Goal: Task Accomplishment & Management: Manage account settings

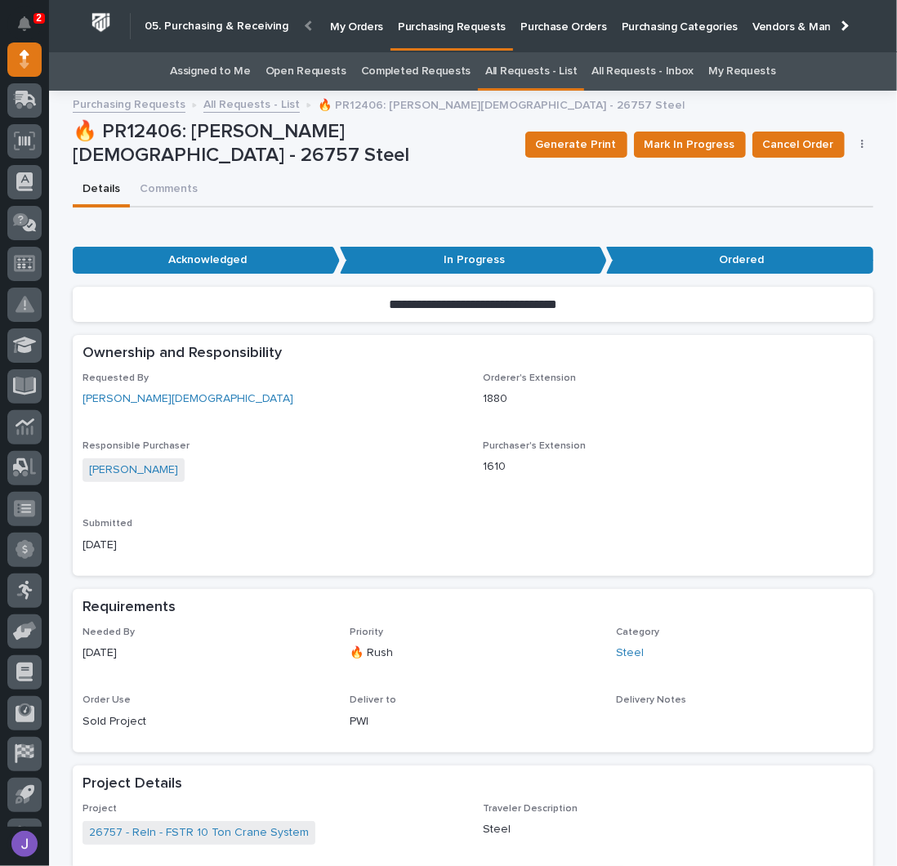
click at [246, 69] on link "Assigned to Me" at bounding box center [210, 71] width 81 height 38
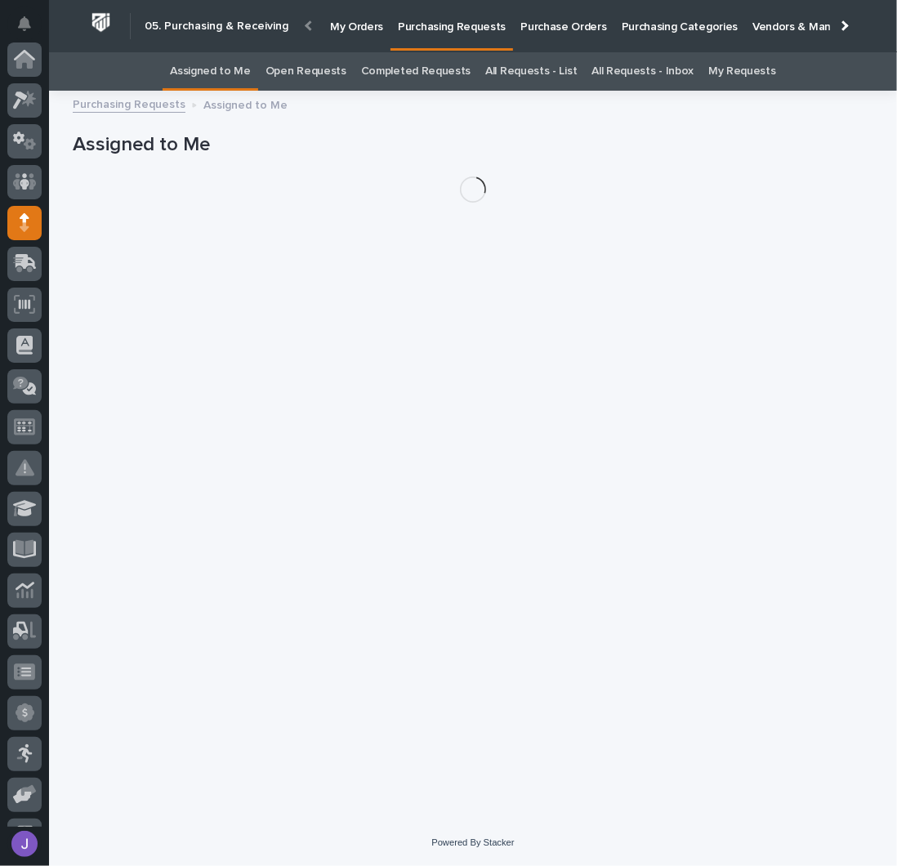
scroll to position [163, 0]
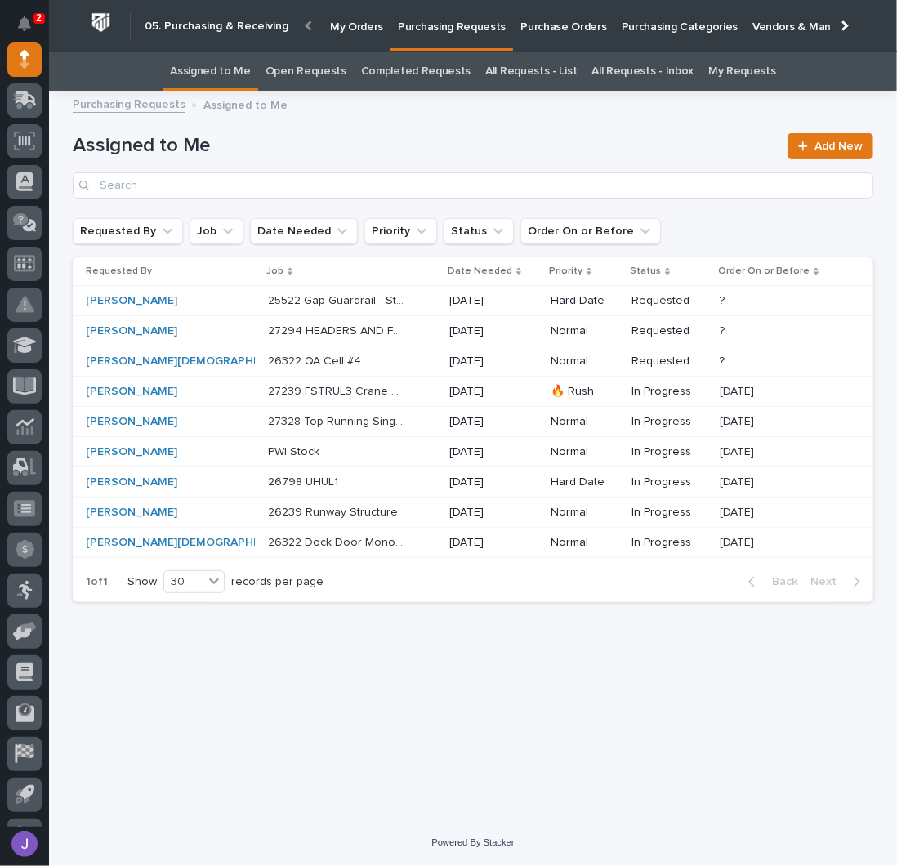
click at [320, 332] on p "27294 HEADERS AND FP EXTENSION" at bounding box center [338, 329] width 140 height 17
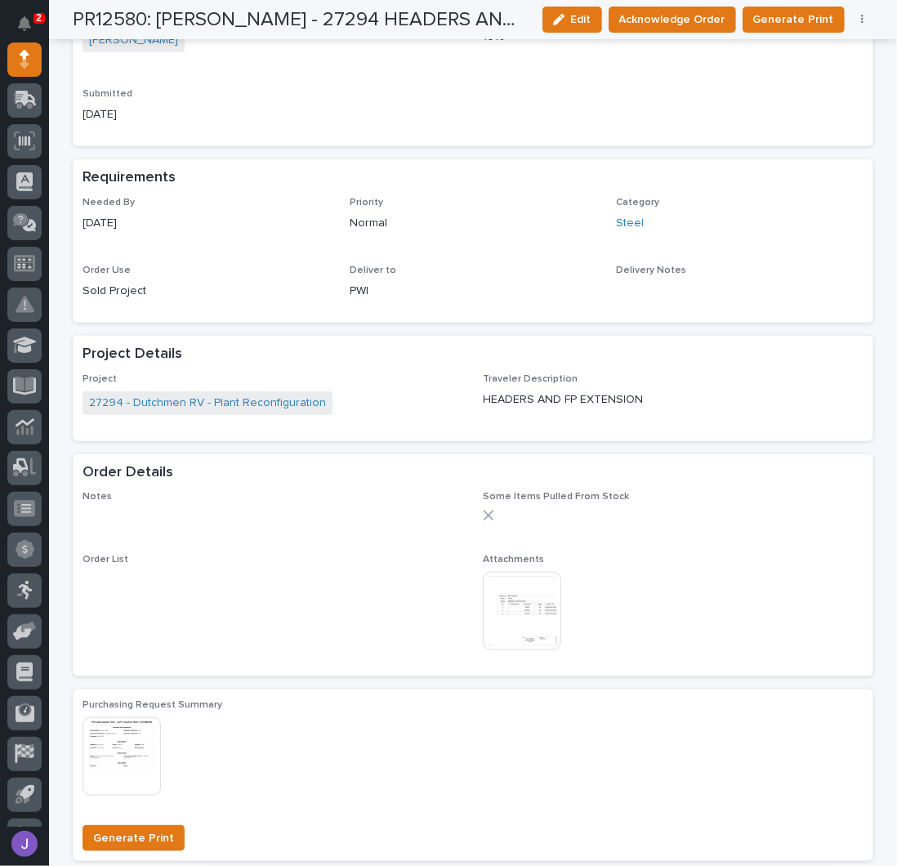
scroll to position [544, 0]
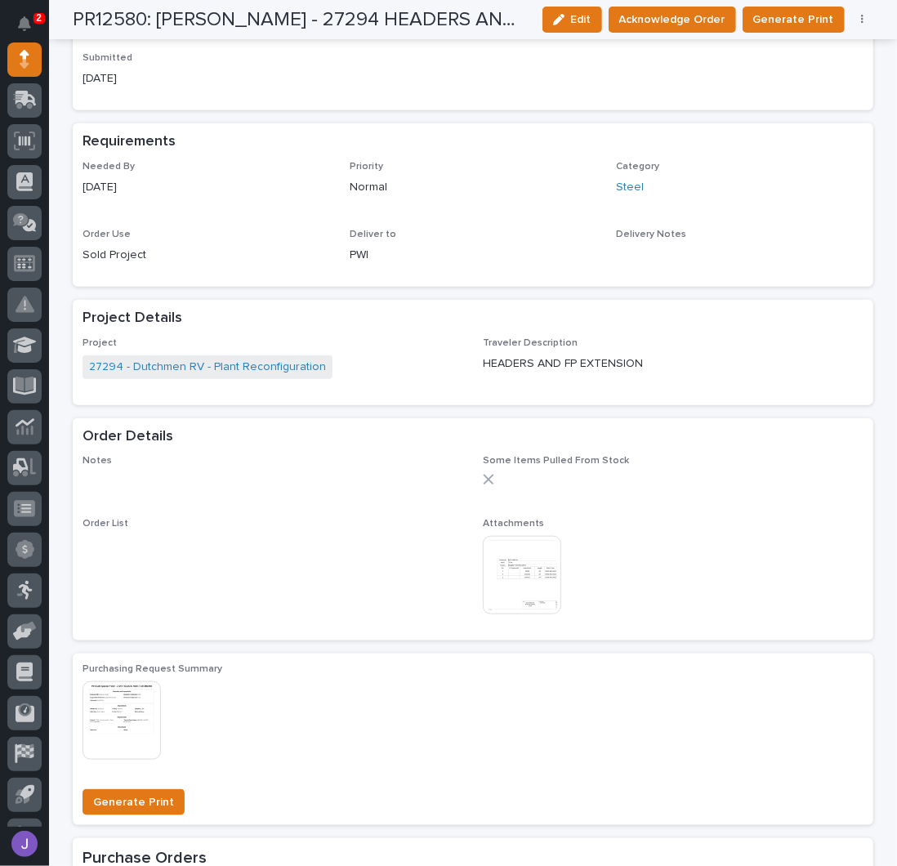
click at [556, 562] on div at bounding box center [524, 575] width 82 height 78
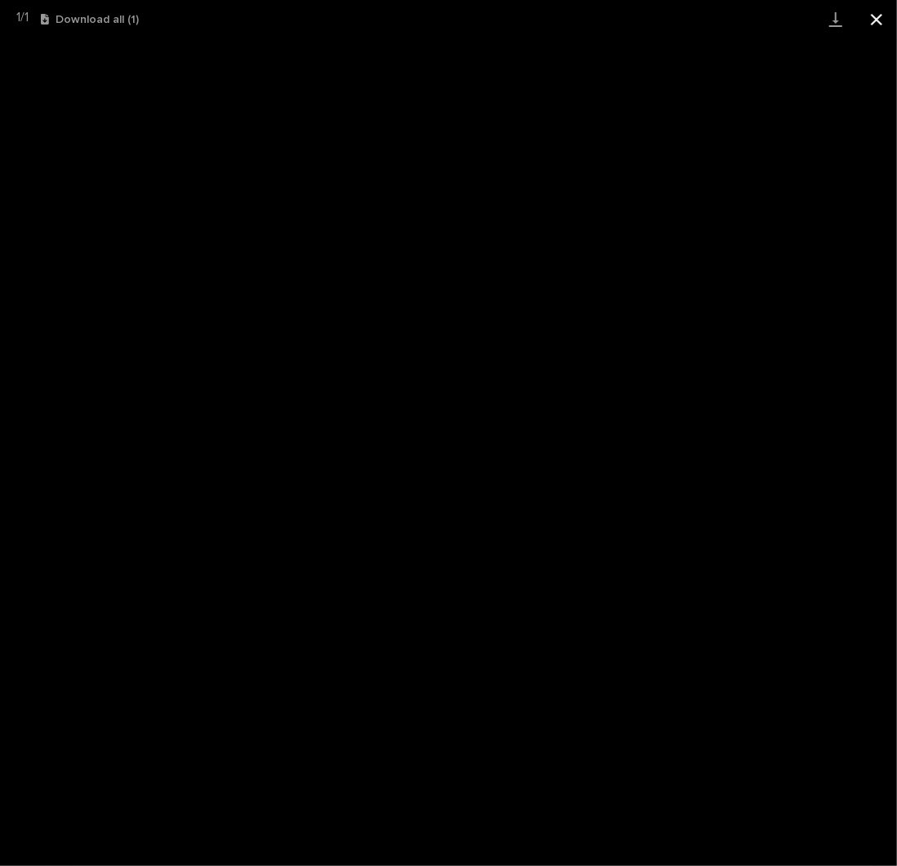
click at [876, 24] on button "Close gallery" at bounding box center [876, 19] width 41 height 38
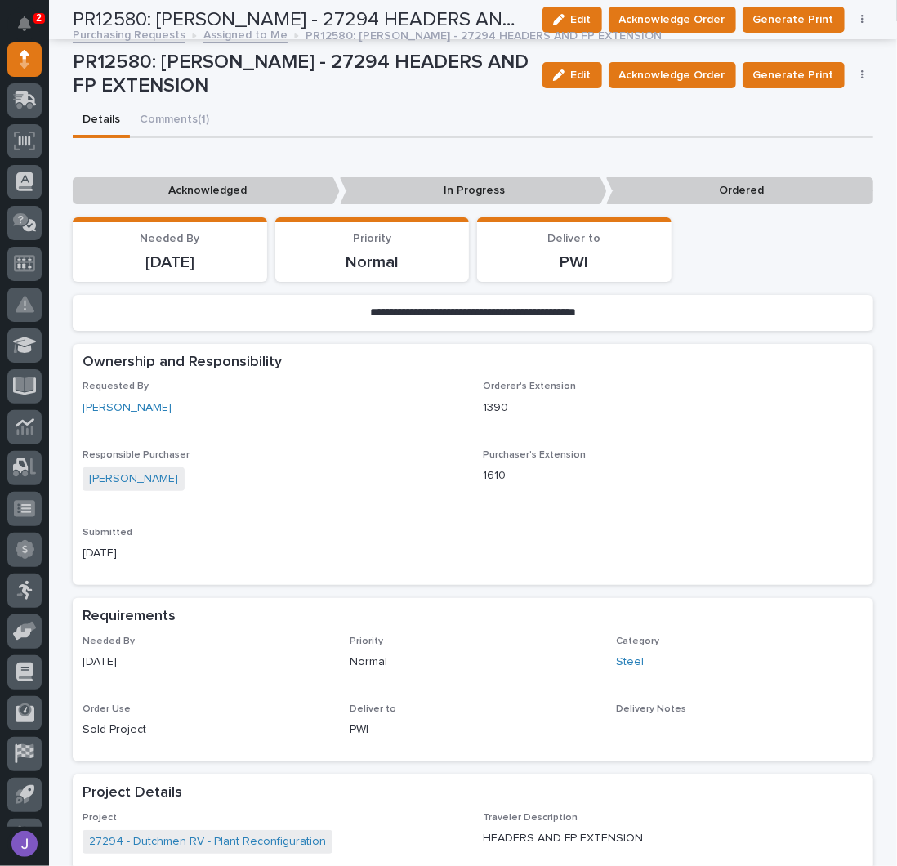
scroll to position [0, 0]
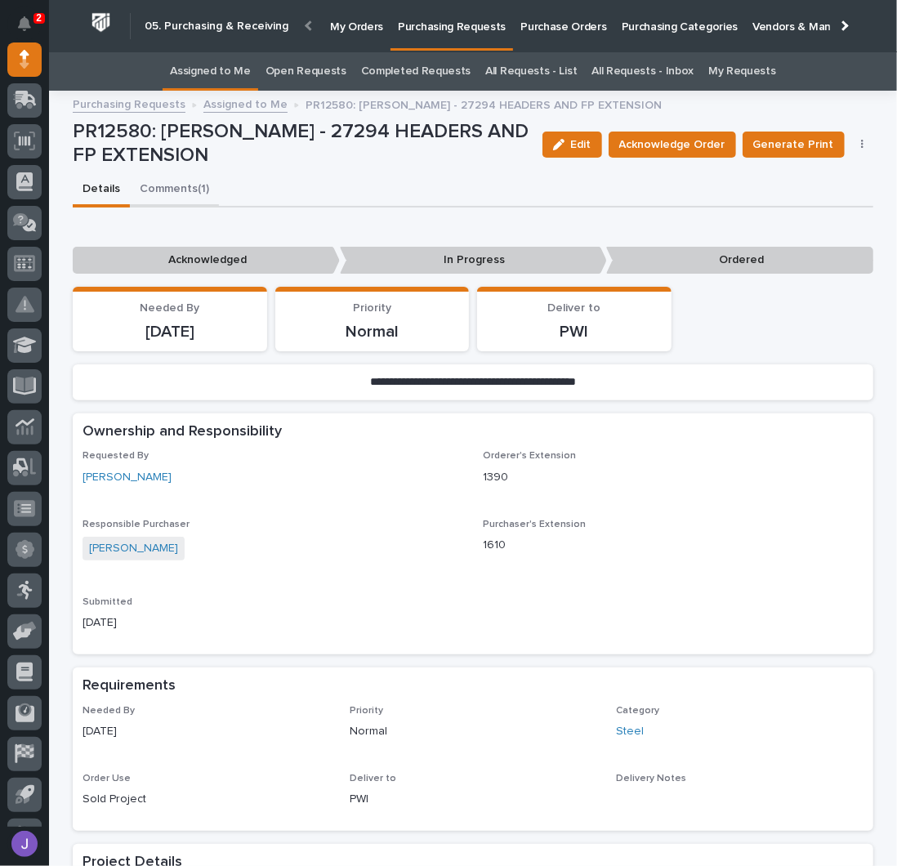
click at [183, 183] on button "Comments (1)" at bounding box center [174, 190] width 89 height 34
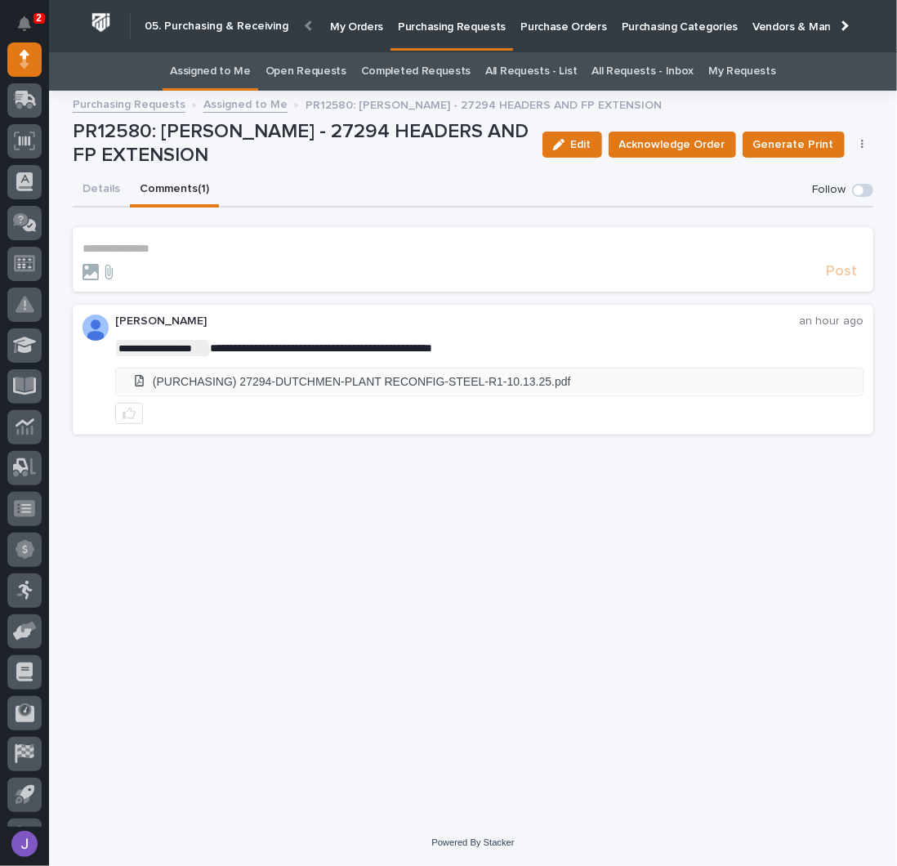
click at [279, 381] on li "(PURCHASING) 27294-DUTCHMEN-PLANT RECONFIG-STEEL-R1-10.13.25.pdf" at bounding box center [489, 381] width 747 height 27
click at [592, 142] on span "Edit" at bounding box center [581, 144] width 20 height 15
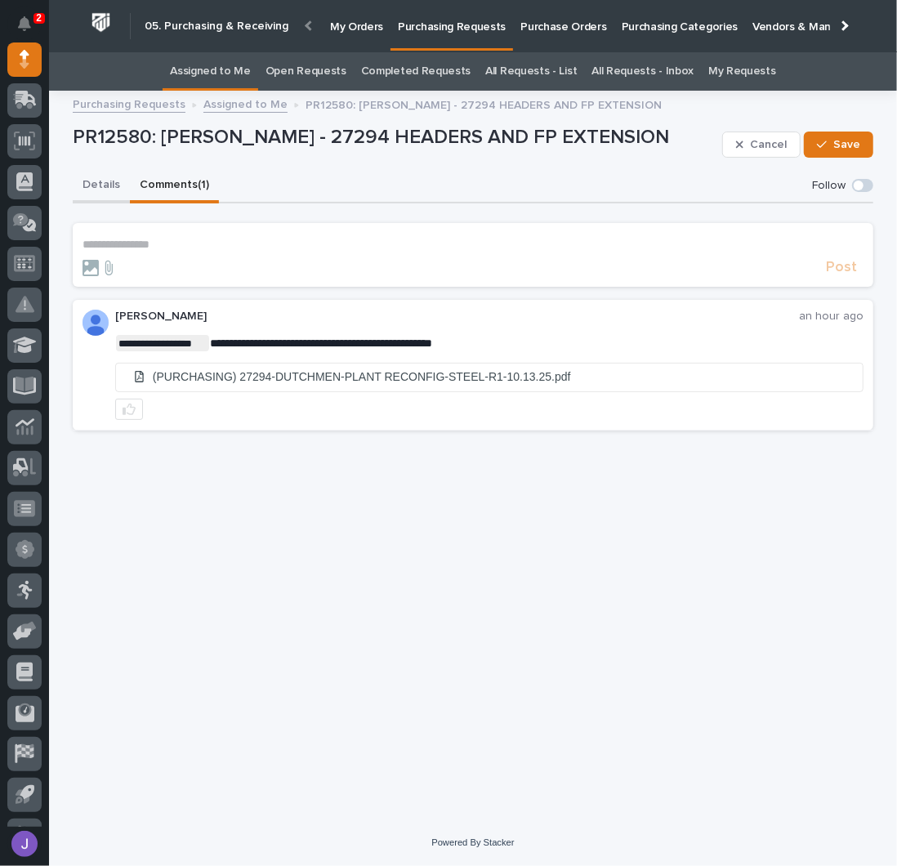
click at [100, 180] on button "Details" at bounding box center [101, 186] width 57 height 34
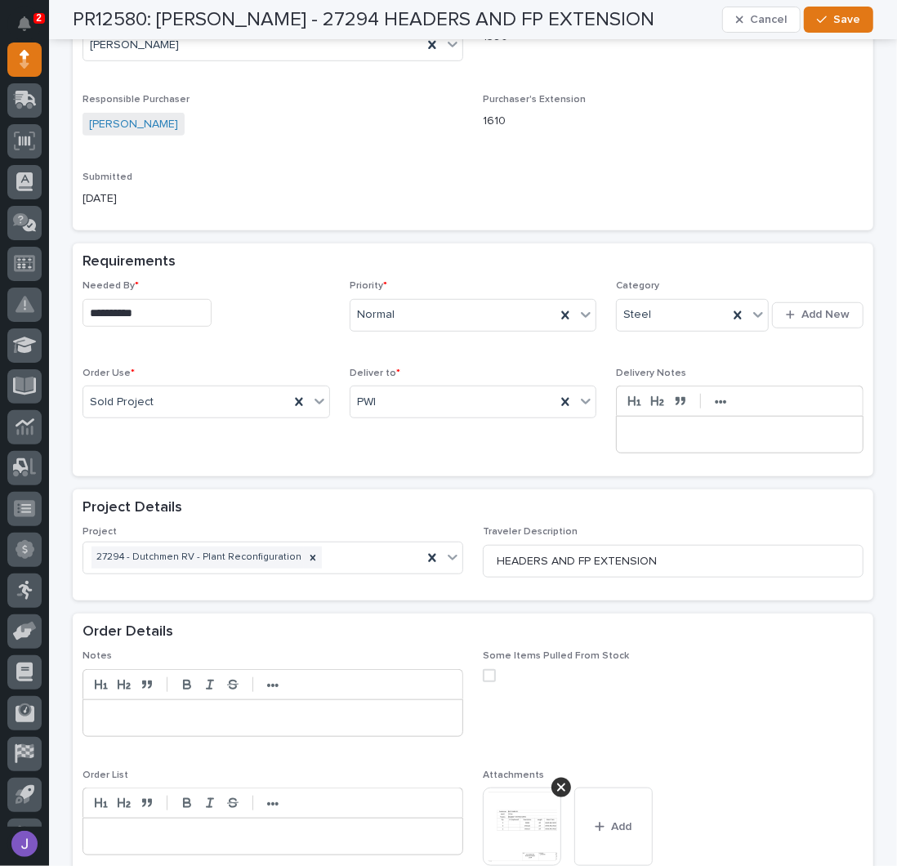
scroll to position [871, 0]
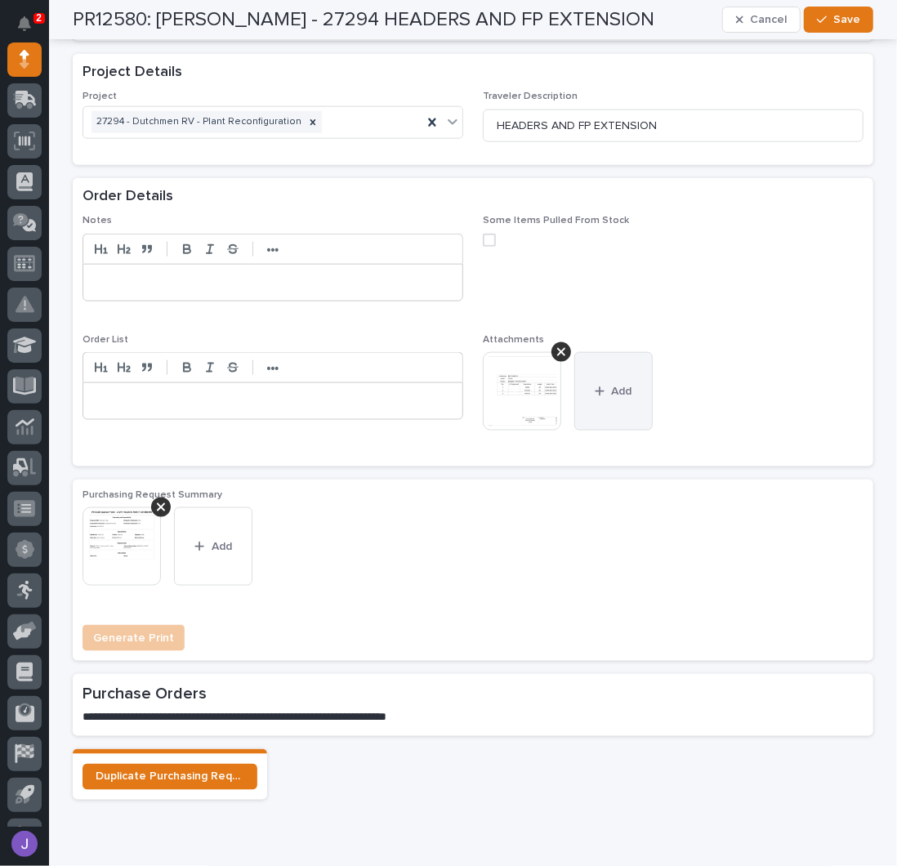
click at [628, 389] on button "Add" at bounding box center [613, 391] width 78 height 78
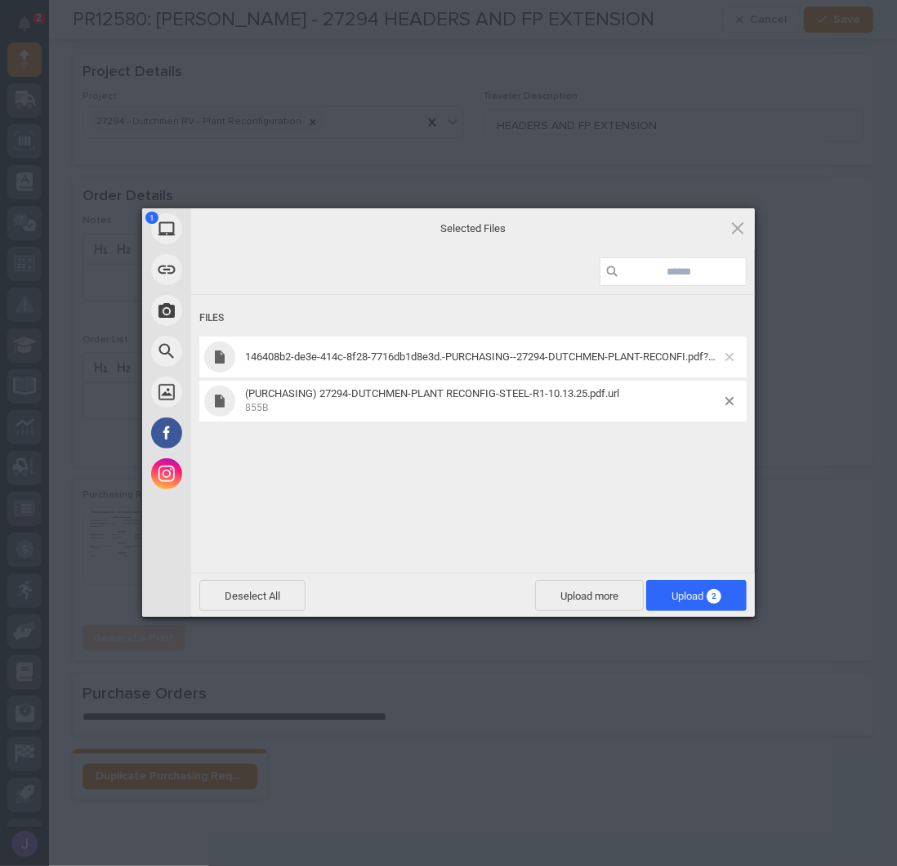
click at [730, 355] on span at bounding box center [730, 357] width 8 height 8
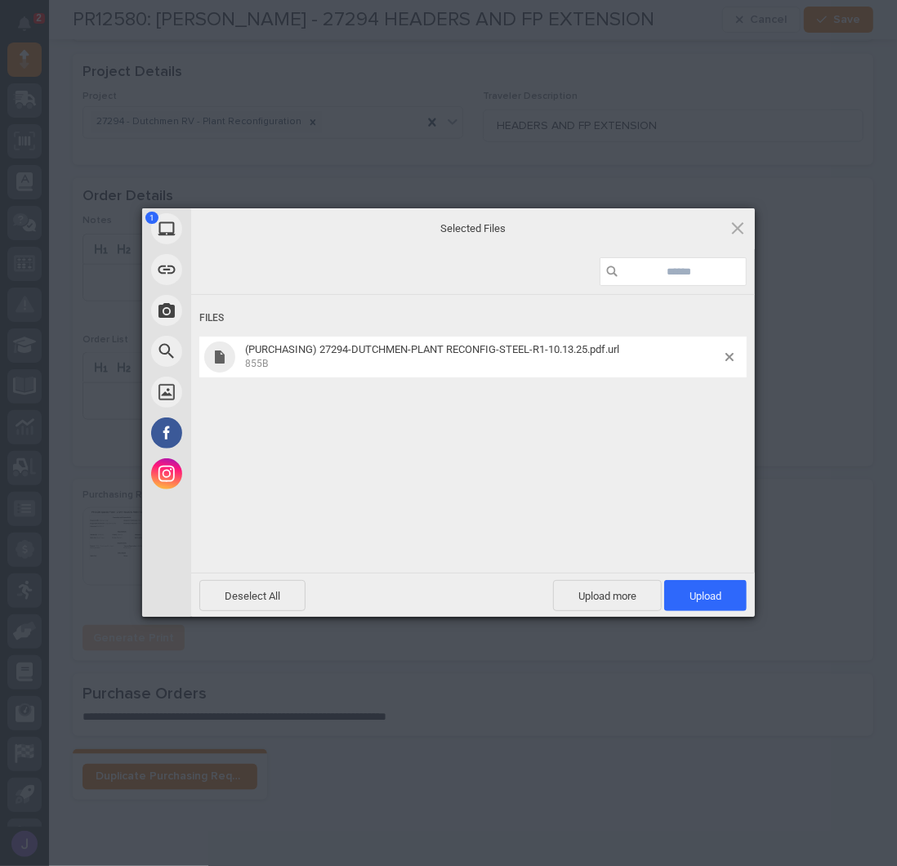
click at [740, 229] on span at bounding box center [738, 228] width 18 height 18
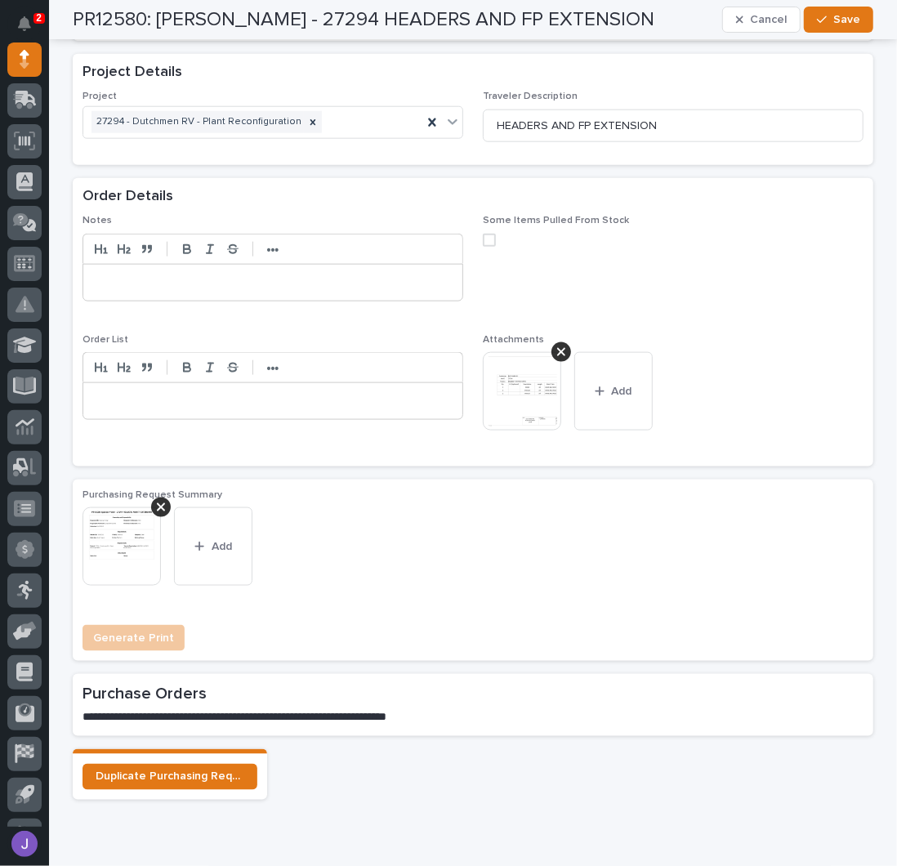
click at [777, 248] on div "Some Items Pulled From Stock" at bounding box center [673, 237] width 381 height 44
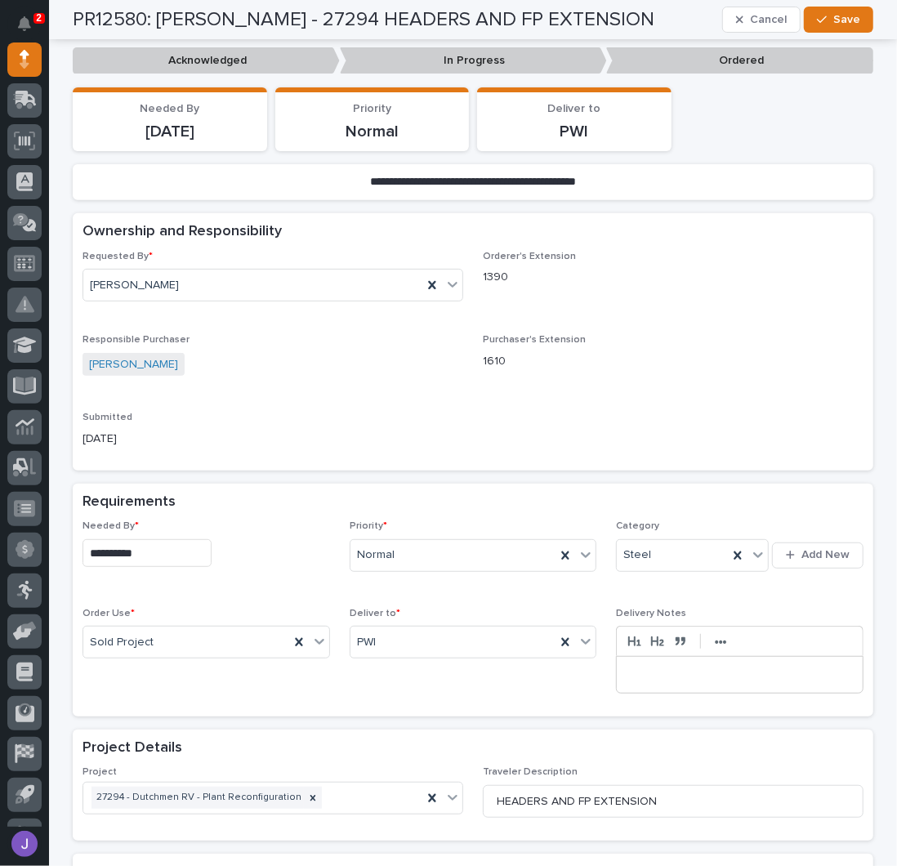
scroll to position [109, 0]
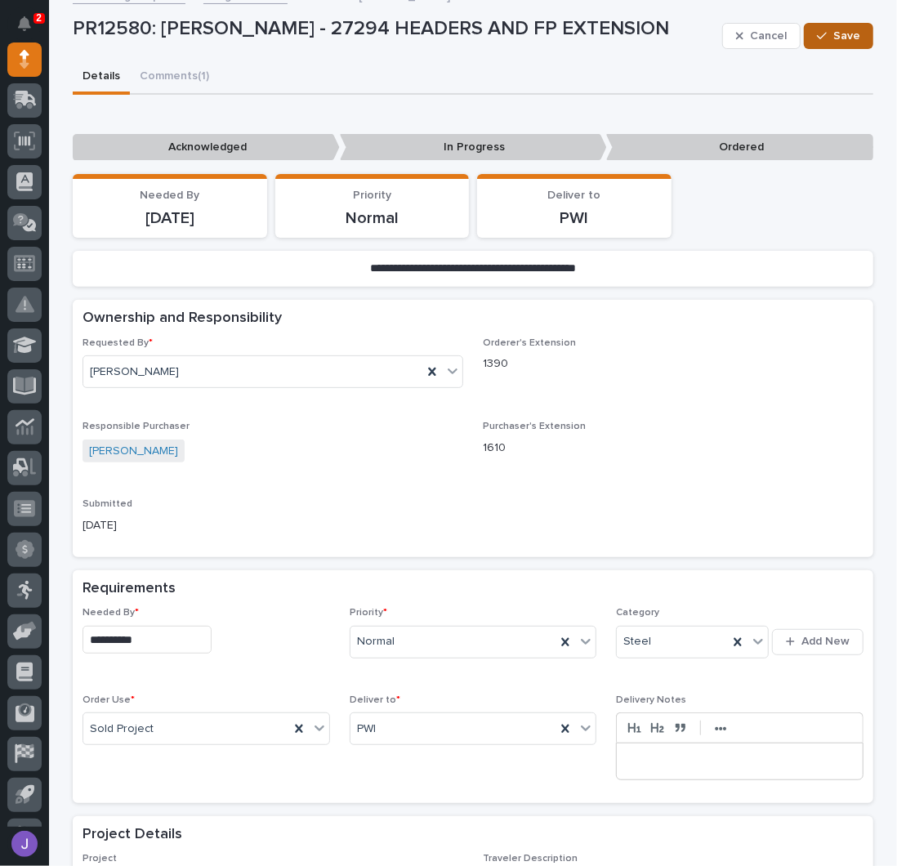
click at [840, 33] on span "Save" at bounding box center [846, 36] width 27 height 15
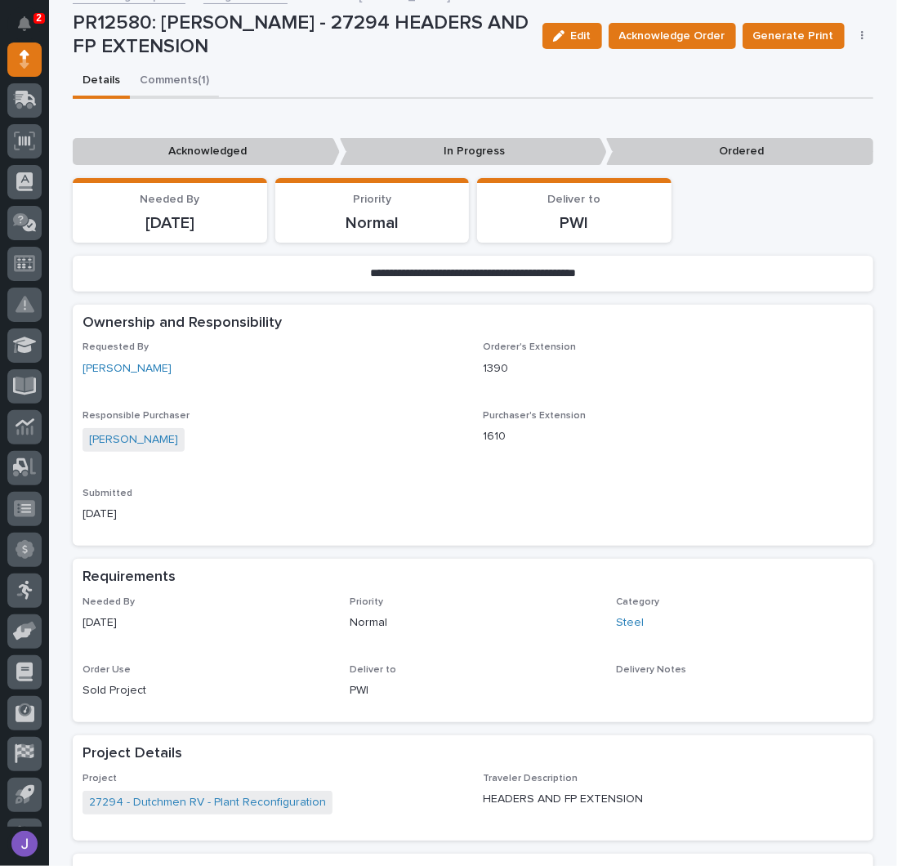
click at [178, 76] on div "**********" at bounding box center [473, 716] width 848 height 1650
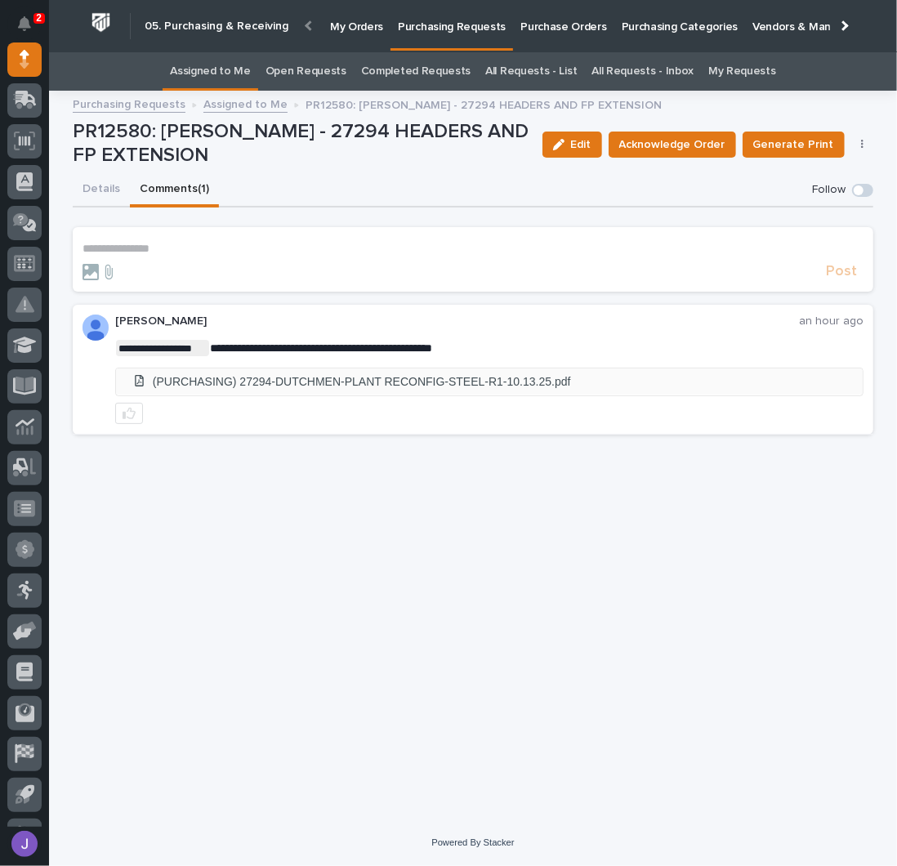
click at [199, 384] on li "(PURCHASING) 27294-DUTCHMEN-PLANT RECONFIG-STEEL-R1-10.13.25.pdf" at bounding box center [489, 381] width 747 height 27
click at [871, 78] on div "Assigned to Me Open Requests Completed Requests All Requests - List All Request…" at bounding box center [473, 71] width 848 height 38
click at [93, 182] on button "Details" at bounding box center [101, 190] width 57 height 34
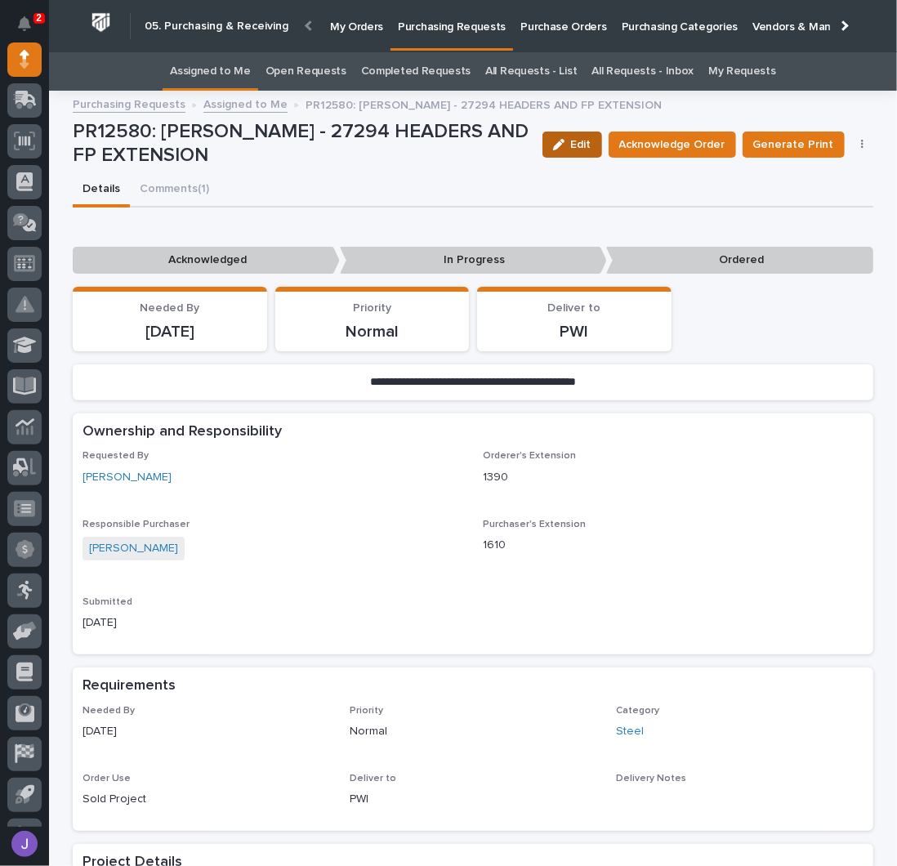
click at [579, 145] on span "Edit" at bounding box center [581, 144] width 20 height 15
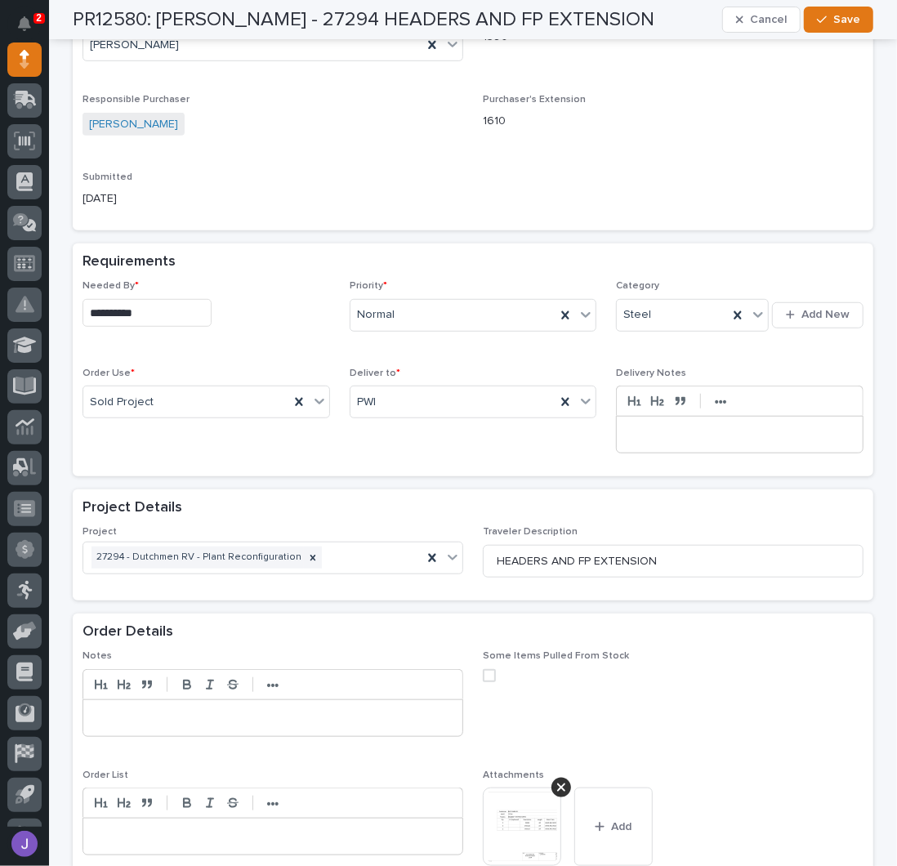
scroll to position [762, 0]
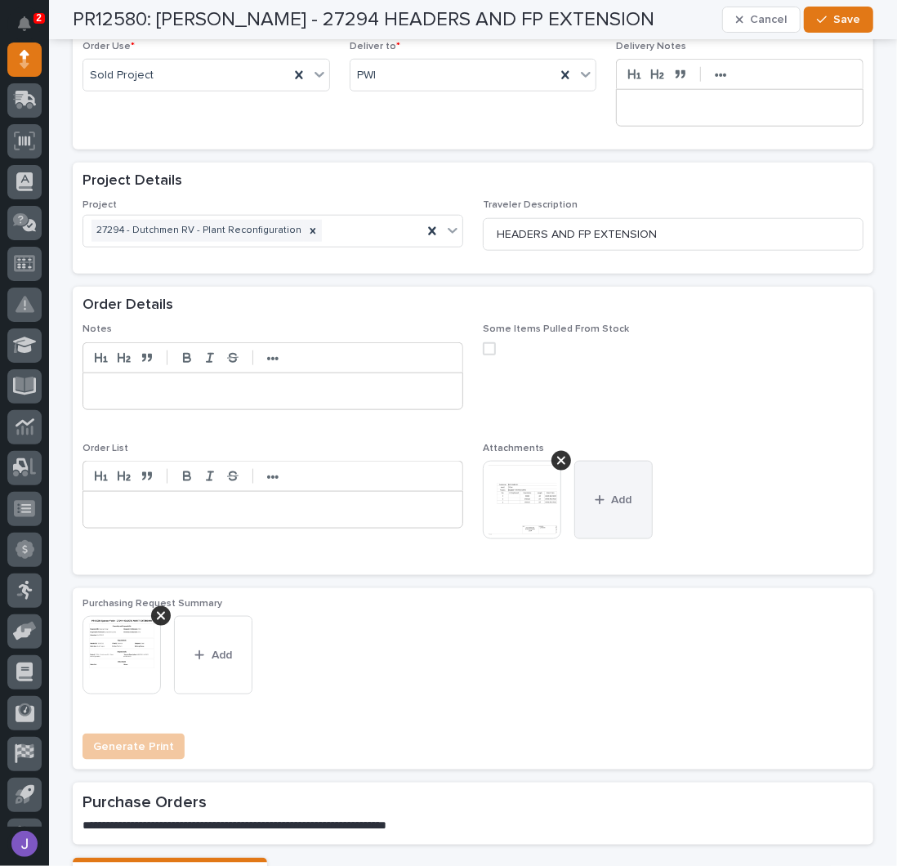
click at [632, 478] on button "Add" at bounding box center [613, 500] width 78 height 78
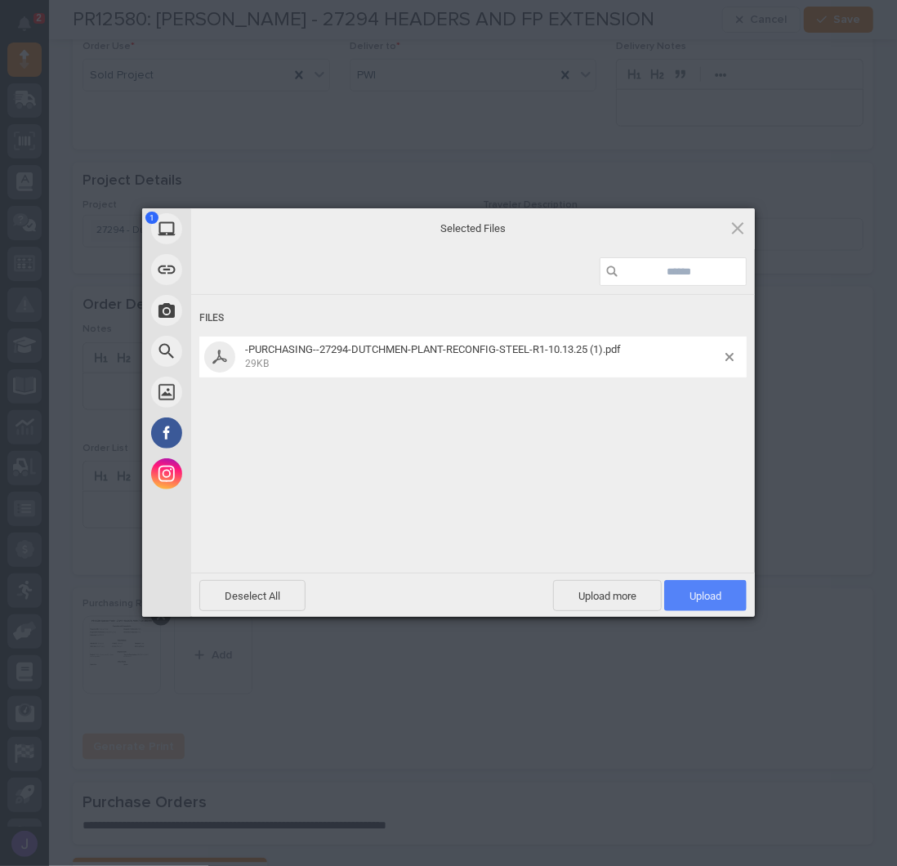
click at [720, 587] on span "Upload 1" at bounding box center [705, 595] width 83 height 31
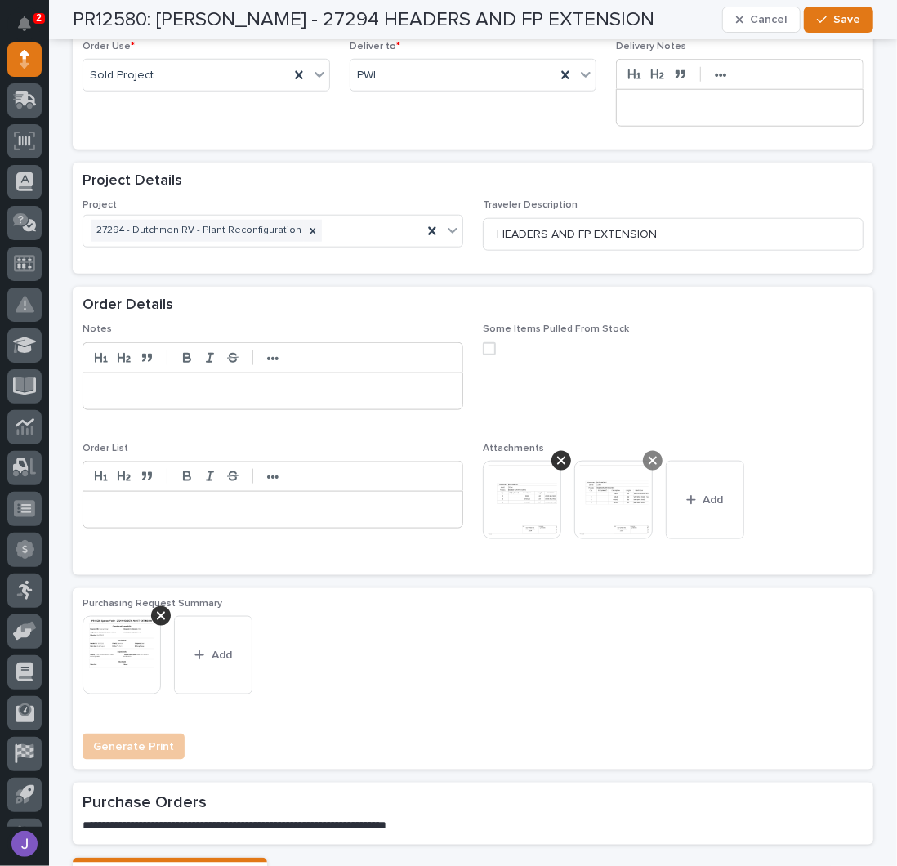
click at [557, 454] on icon at bounding box center [561, 460] width 8 height 13
click at [834, 19] on span "Save" at bounding box center [846, 19] width 27 height 15
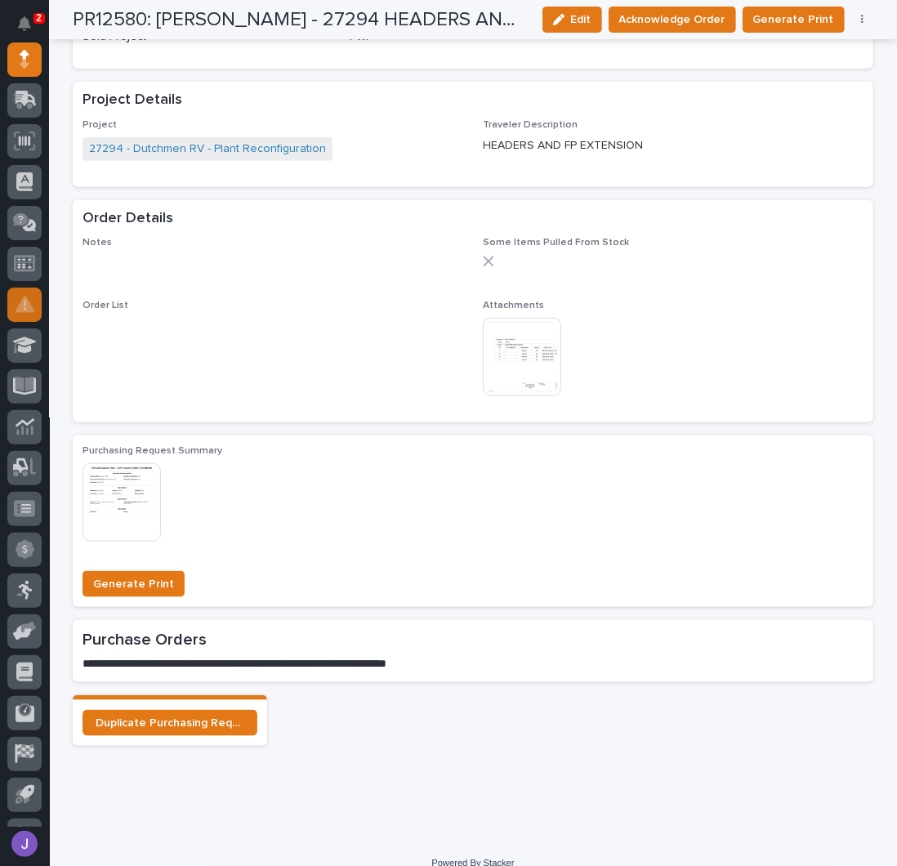
scroll to position [683, 0]
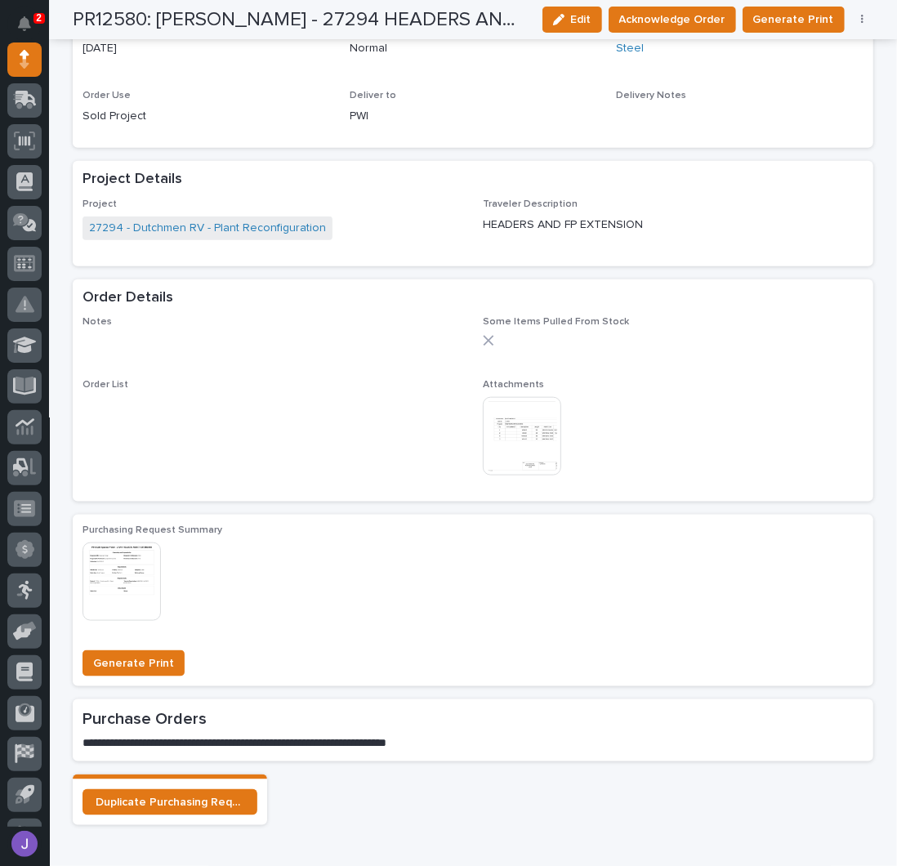
click at [282, 442] on span "Order List •••" at bounding box center [273, 435] width 381 height 113
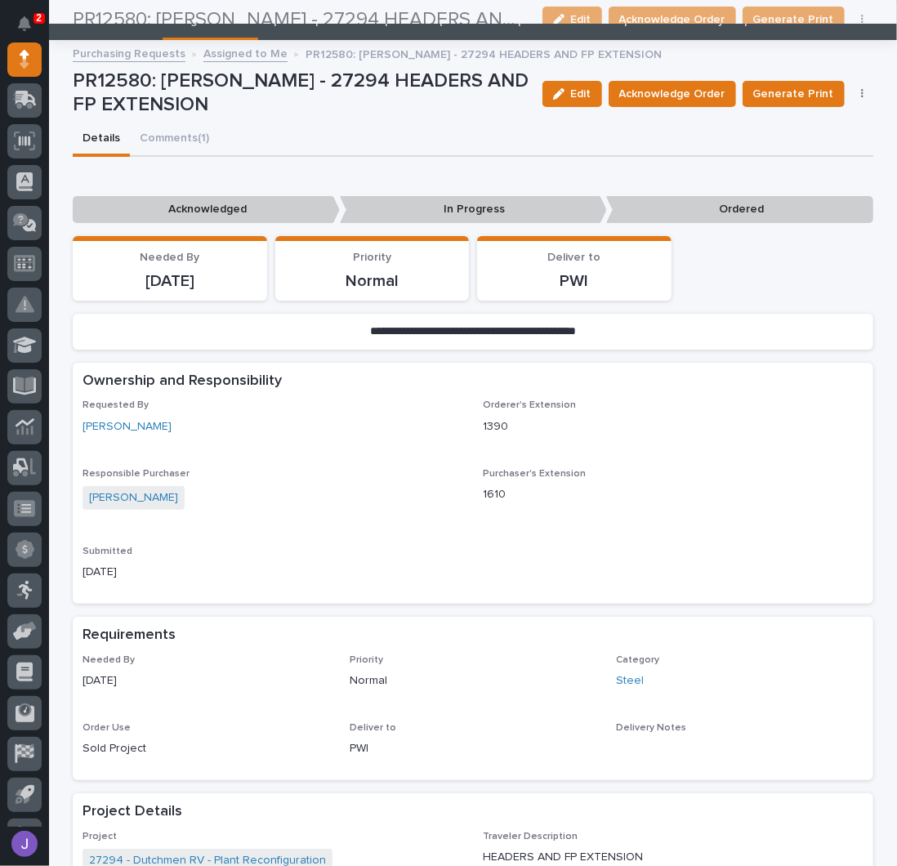
scroll to position [0, 0]
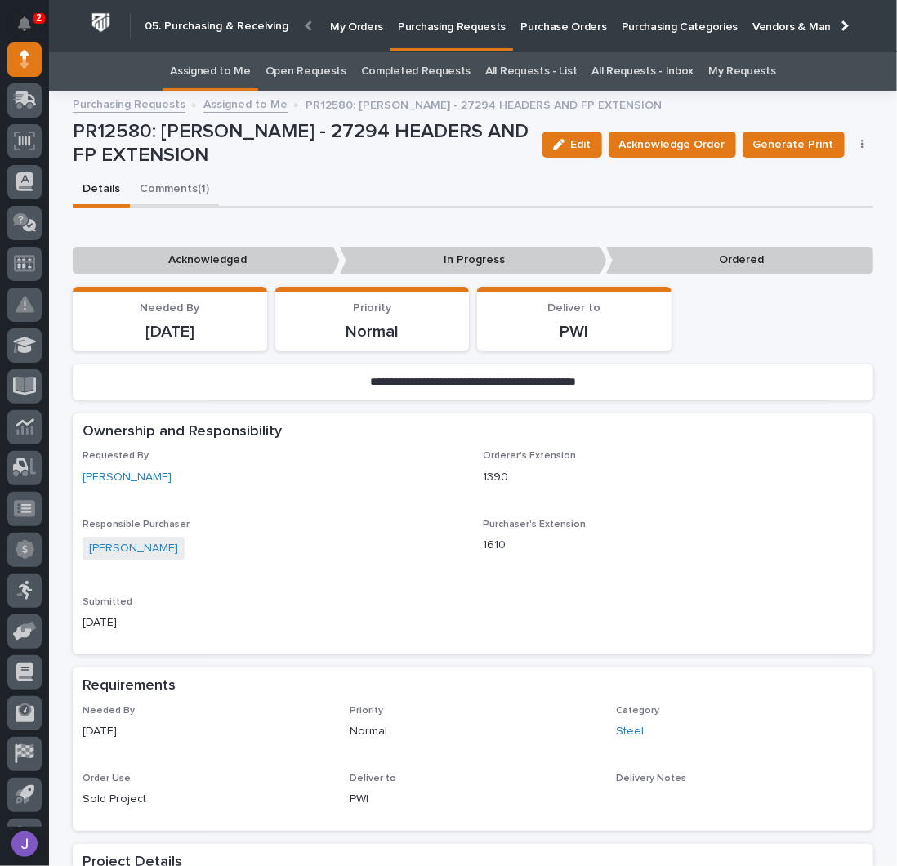
click at [178, 192] on button "Comments (1)" at bounding box center [174, 190] width 89 height 34
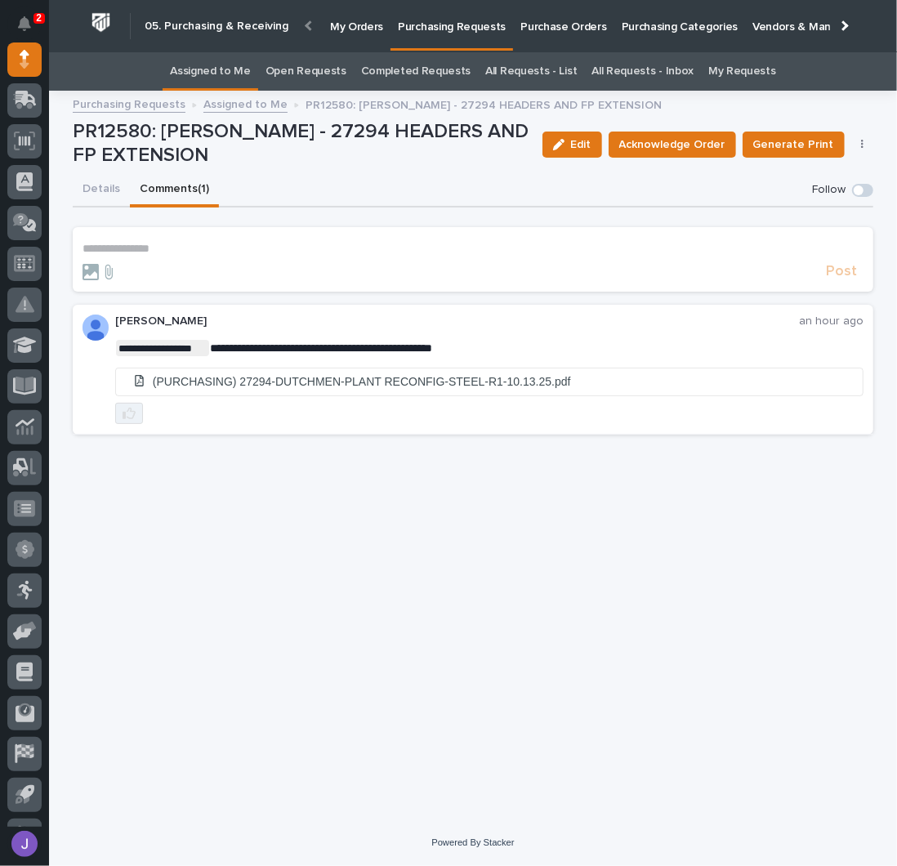
click at [124, 408] on icon "button" at bounding box center [129, 413] width 13 height 13
click at [101, 190] on button "Details" at bounding box center [101, 190] width 57 height 34
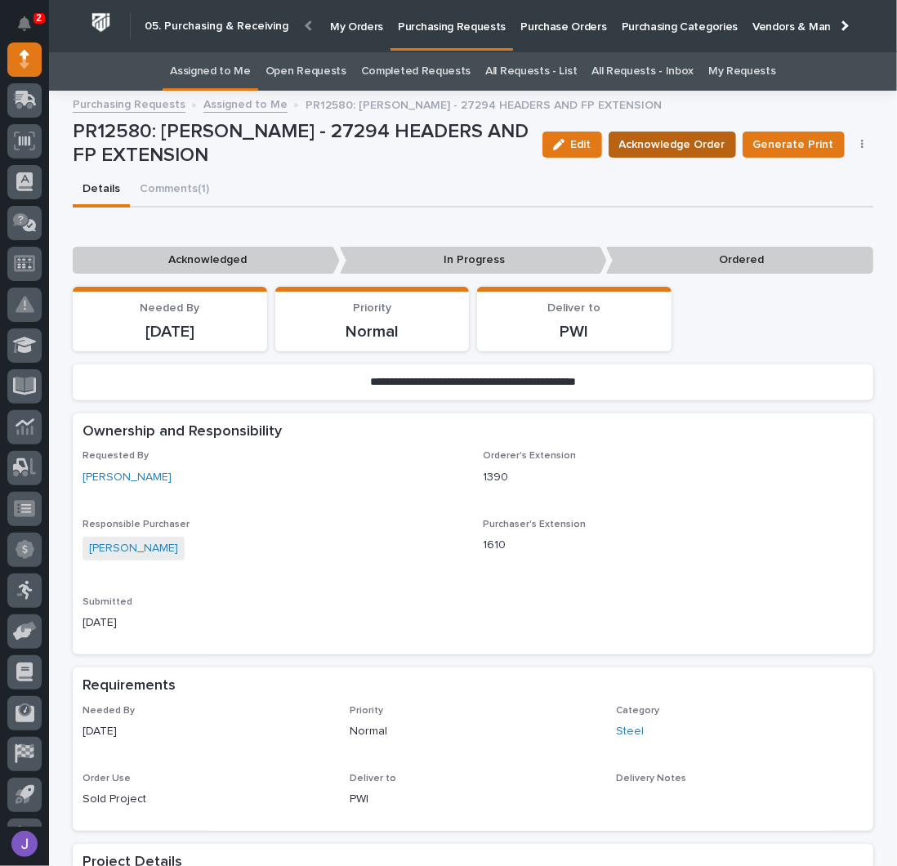
click at [664, 147] on span "Acknowledge Order" at bounding box center [672, 145] width 106 height 20
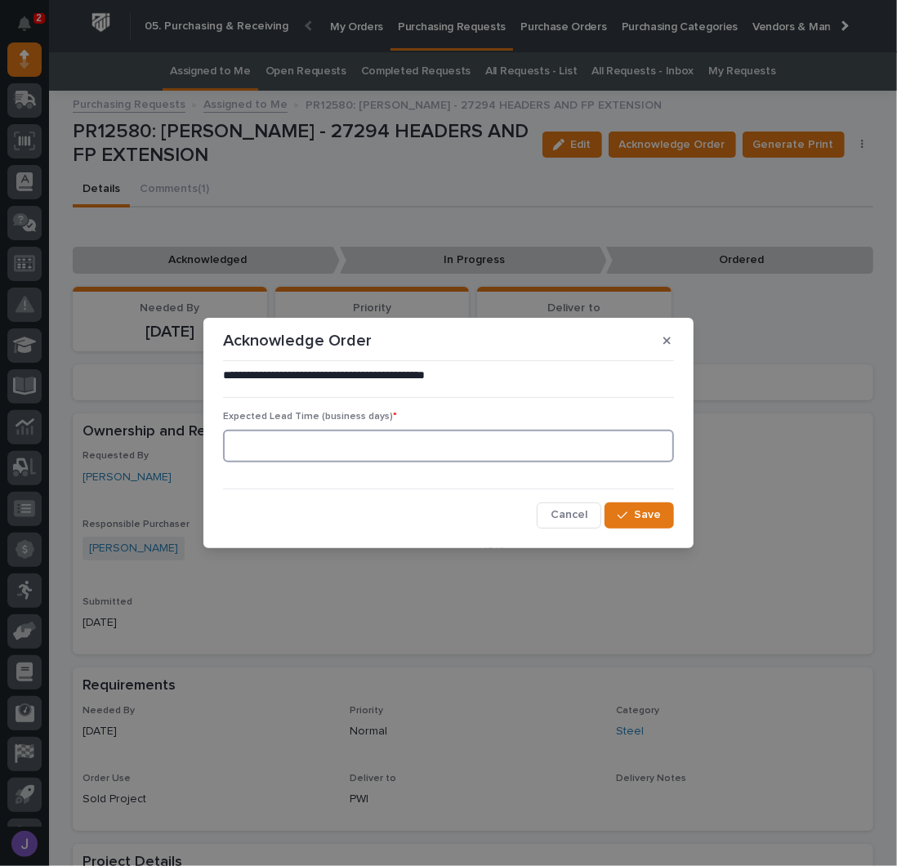
click at [373, 447] on input at bounding box center [448, 446] width 451 height 33
type input "0"
click at [660, 512] on span "Save" at bounding box center [647, 514] width 27 height 15
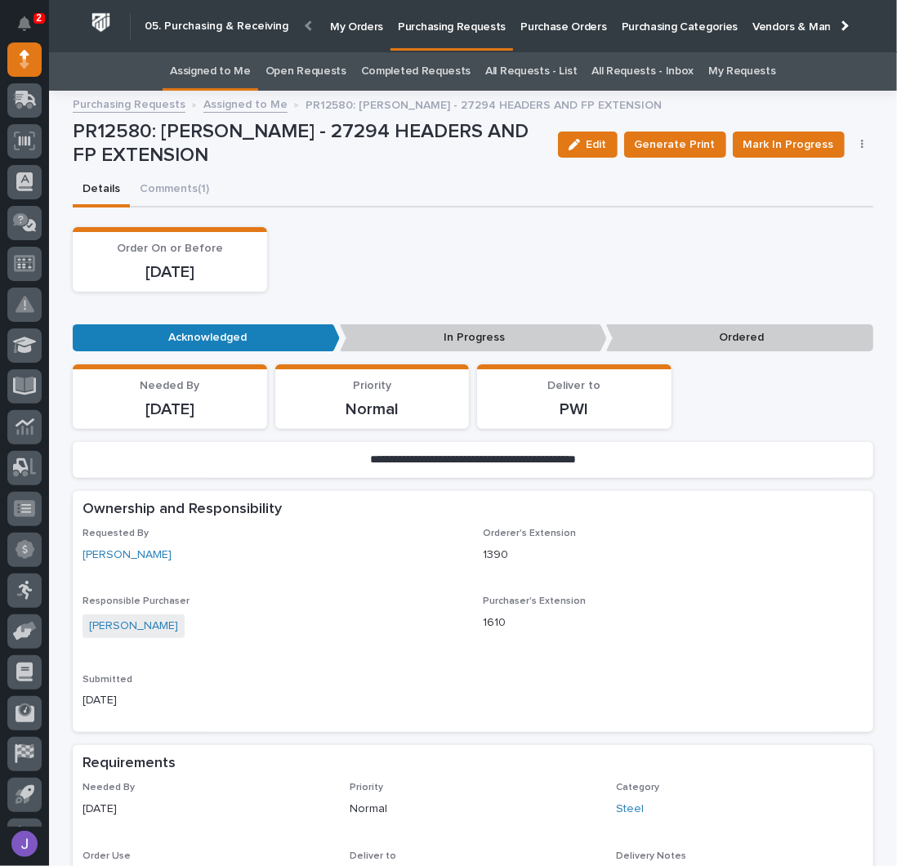
click at [453, 244] on div "Order On or Before [DATE]" at bounding box center [473, 259] width 801 height 65
click at [779, 141] on span "Mark In Progress" at bounding box center [789, 145] width 91 height 20
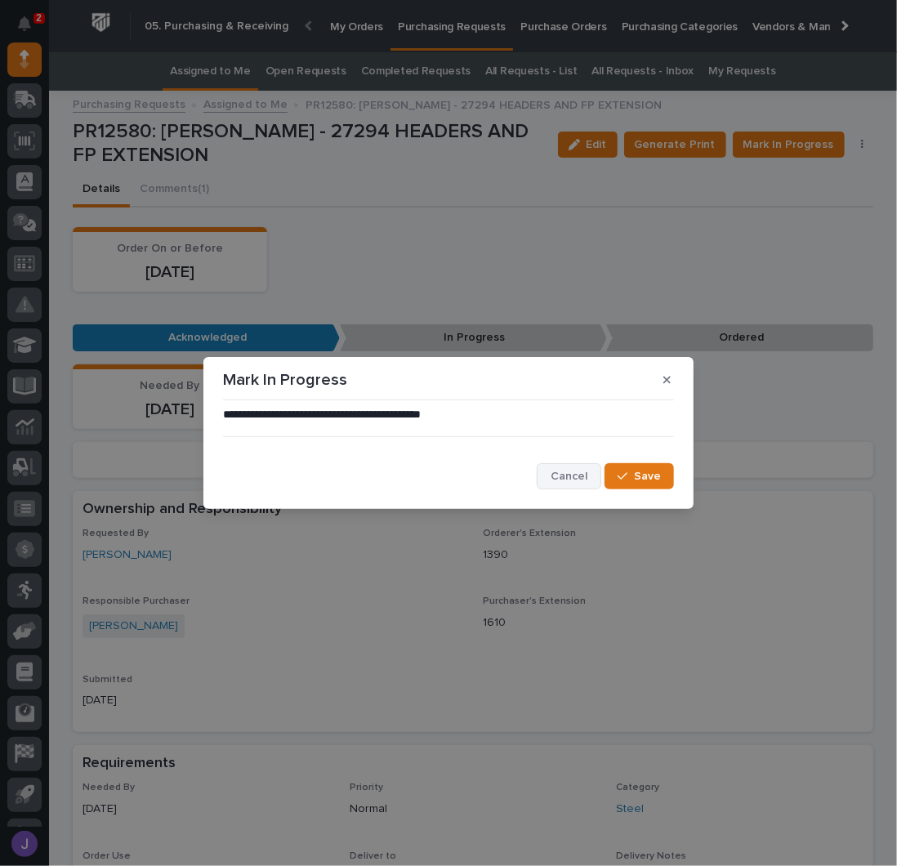
click at [564, 467] on button "Cancel" at bounding box center [569, 476] width 65 height 26
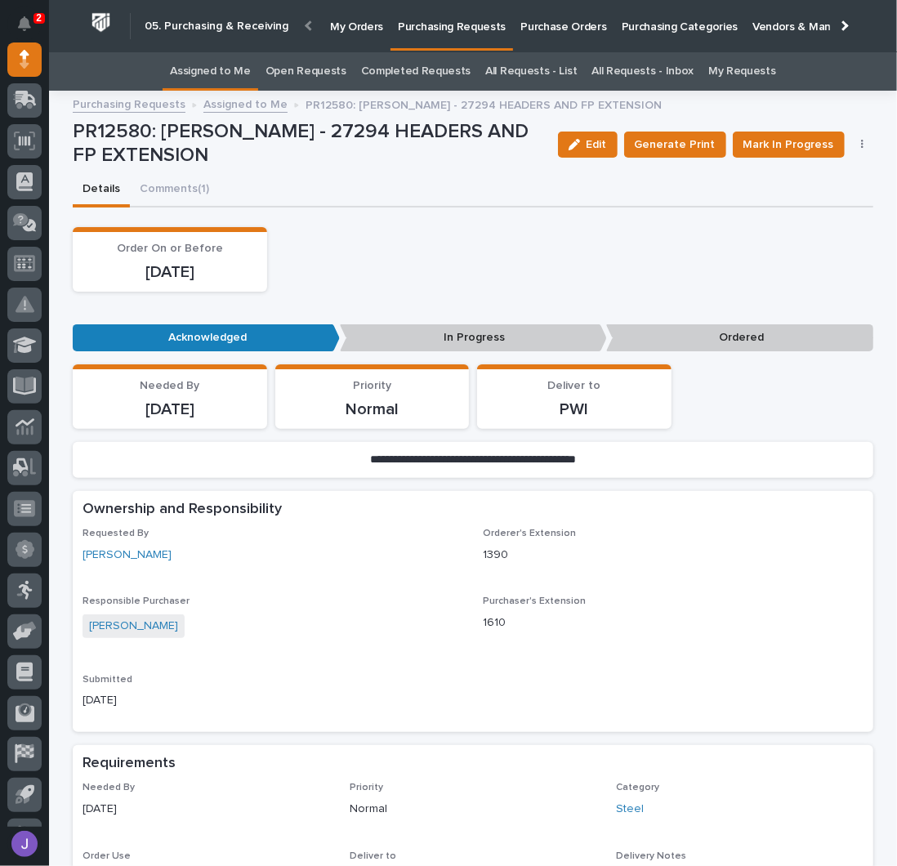
scroll to position [435, 0]
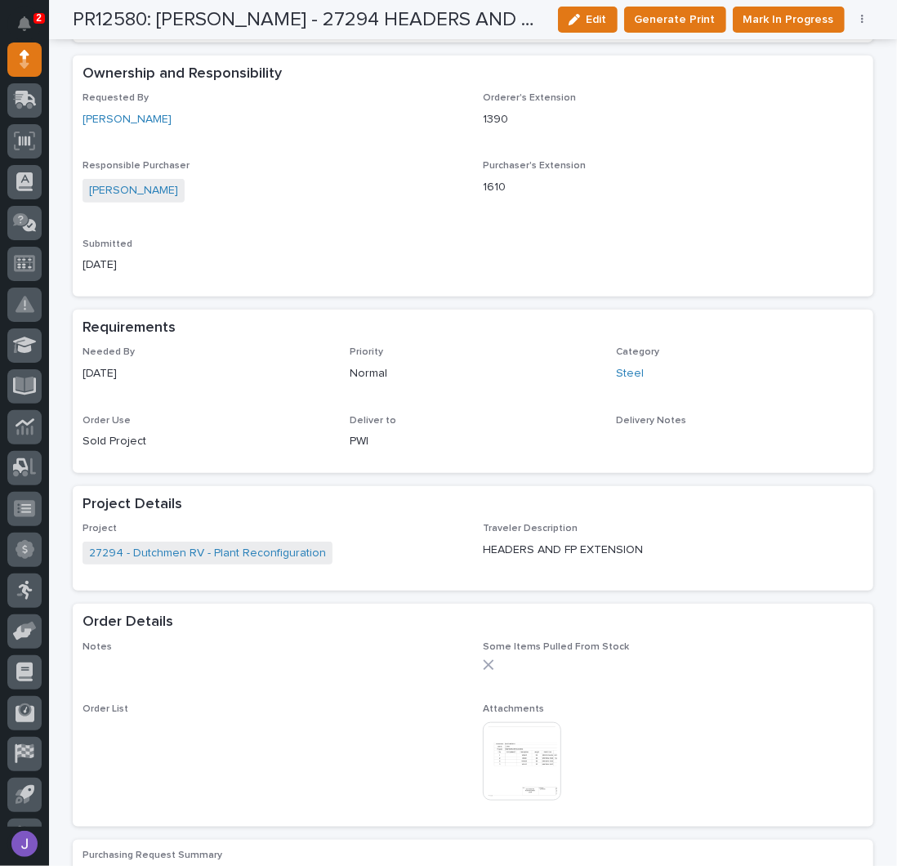
click at [520, 744] on img at bounding box center [522, 761] width 78 height 78
